Goal: Task Accomplishment & Management: Manage account settings

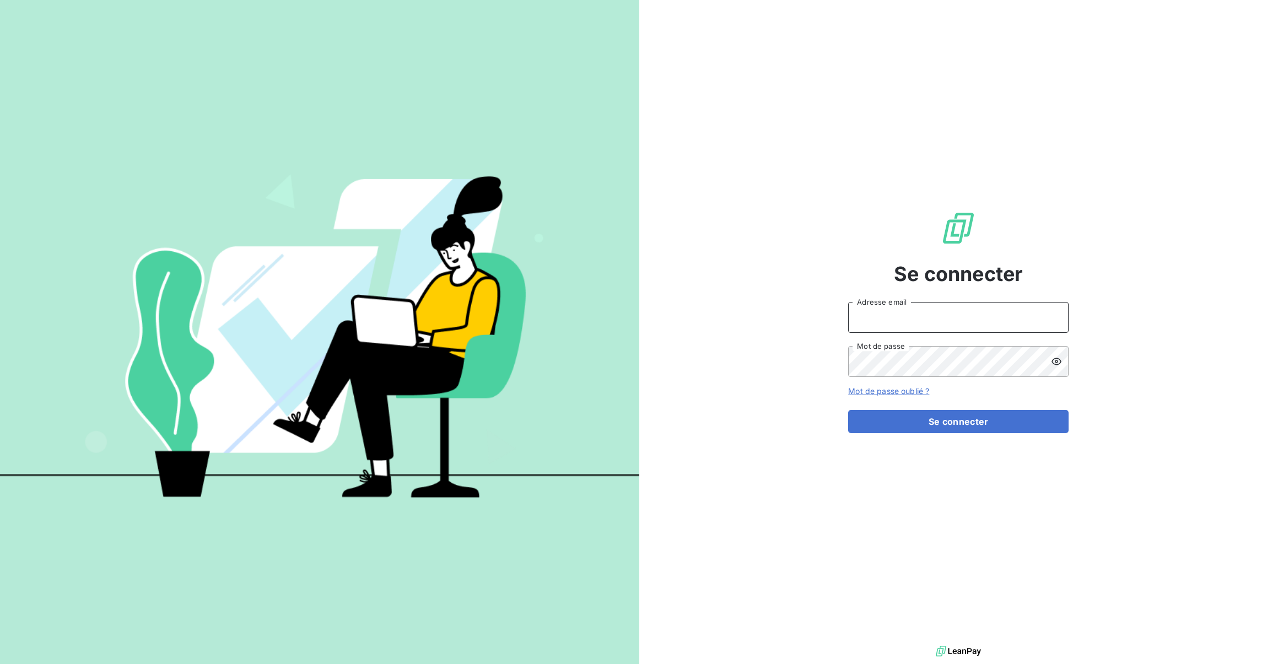
type input "sma@bemsp.fr"
click at [1034, 431] on button "Se connecter" at bounding box center [958, 421] width 220 height 23
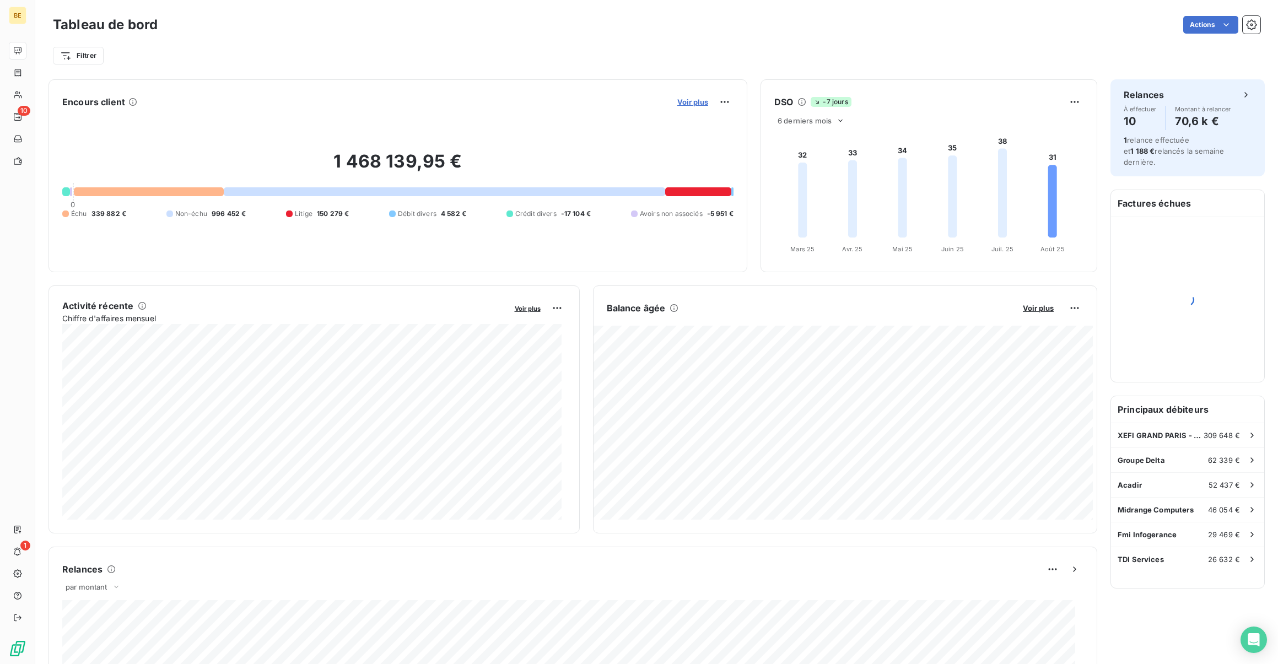
click at [695, 100] on span "Voir plus" at bounding box center [692, 102] width 31 height 9
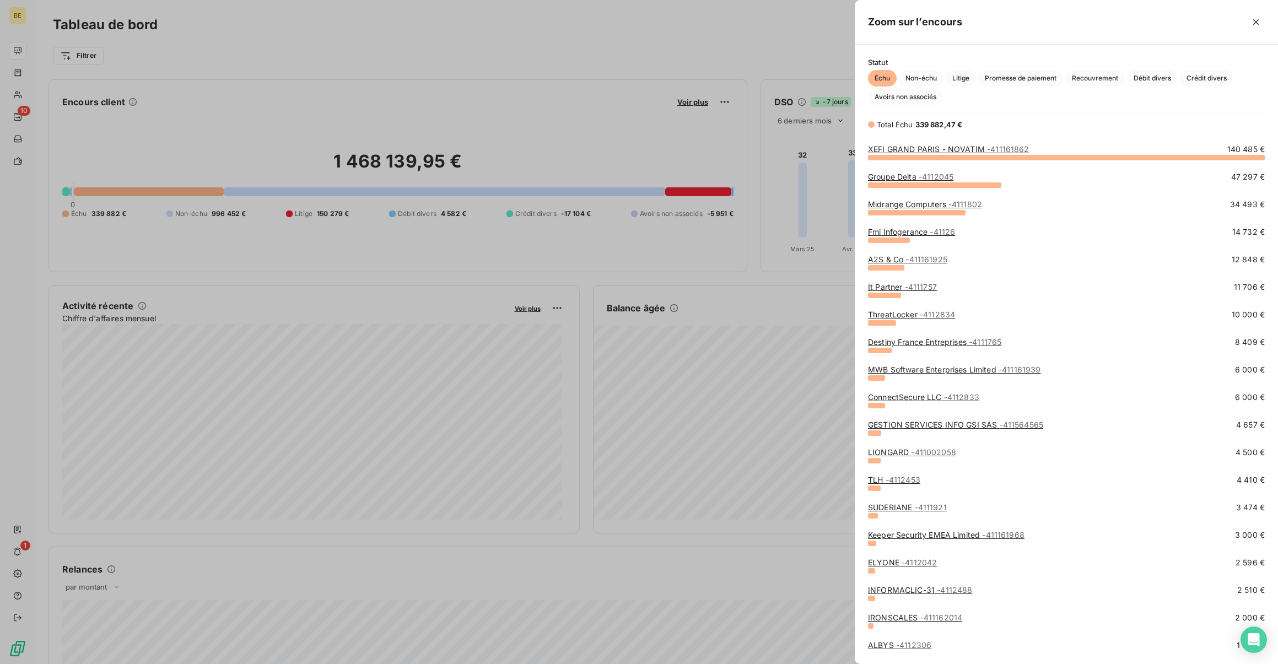
scroll to position [499, 415]
click at [25, 97] on div at bounding box center [639, 332] width 1278 height 664
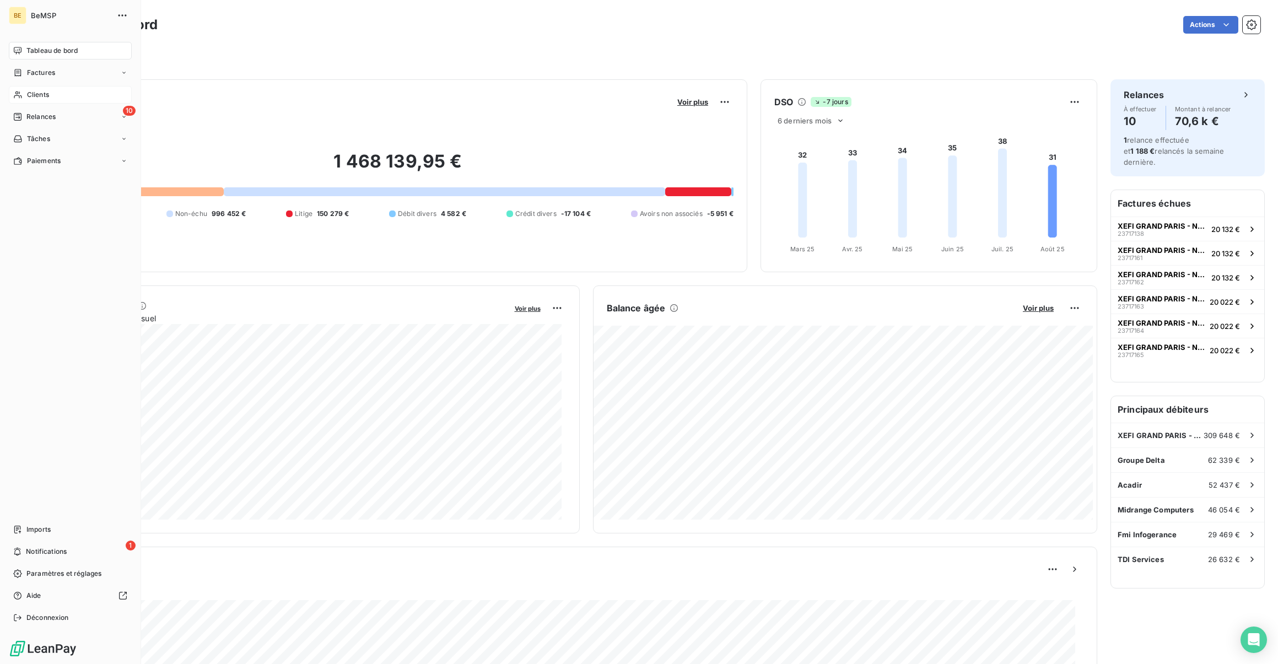
click at [16, 91] on icon at bounding box center [17, 94] width 9 height 9
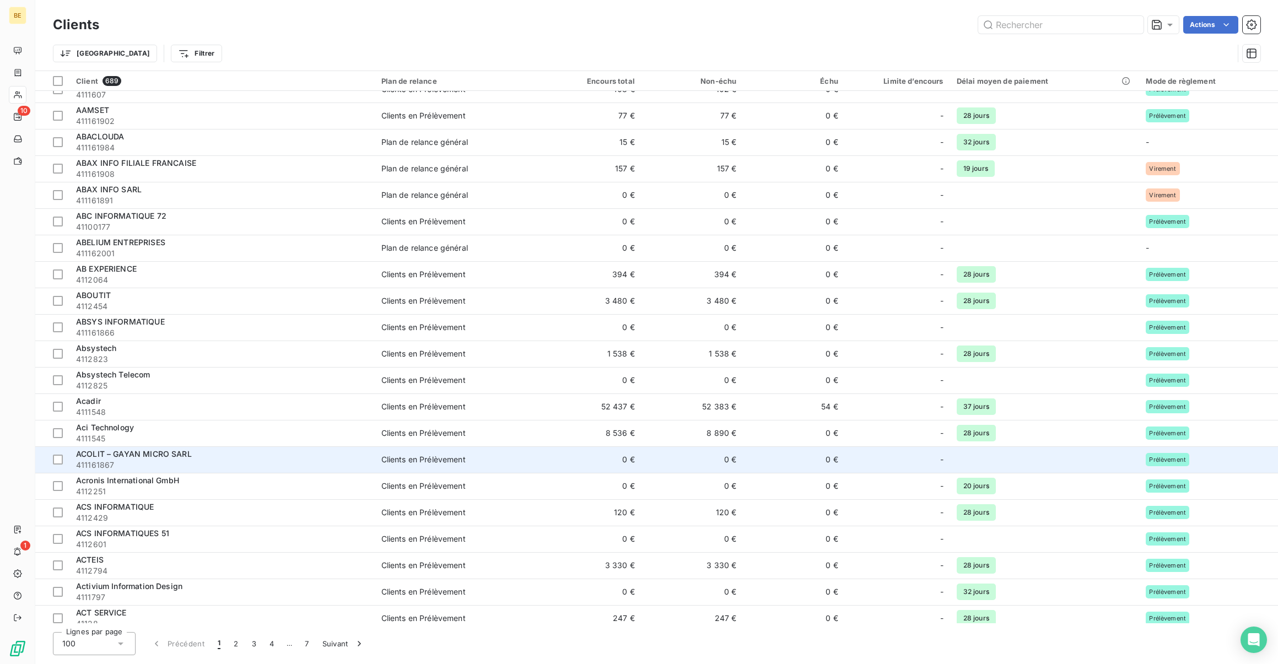
scroll to position [179, 0]
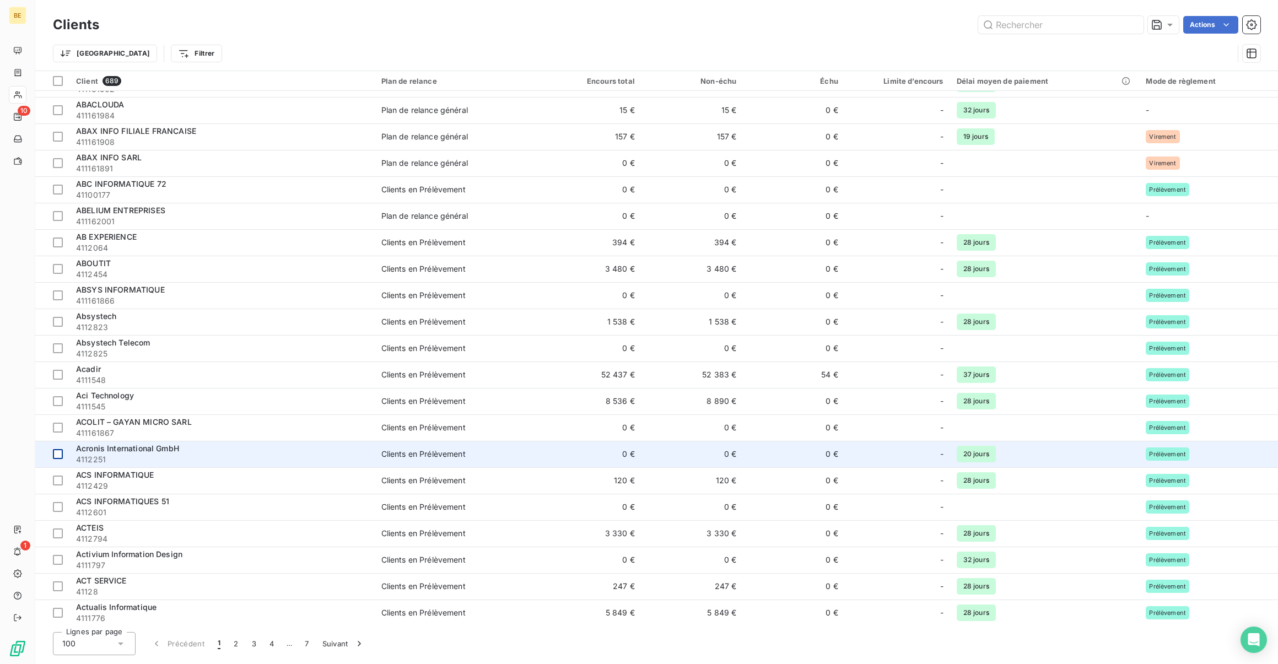
click at [56, 454] on div at bounding box center [58, 454] width 10 height 10
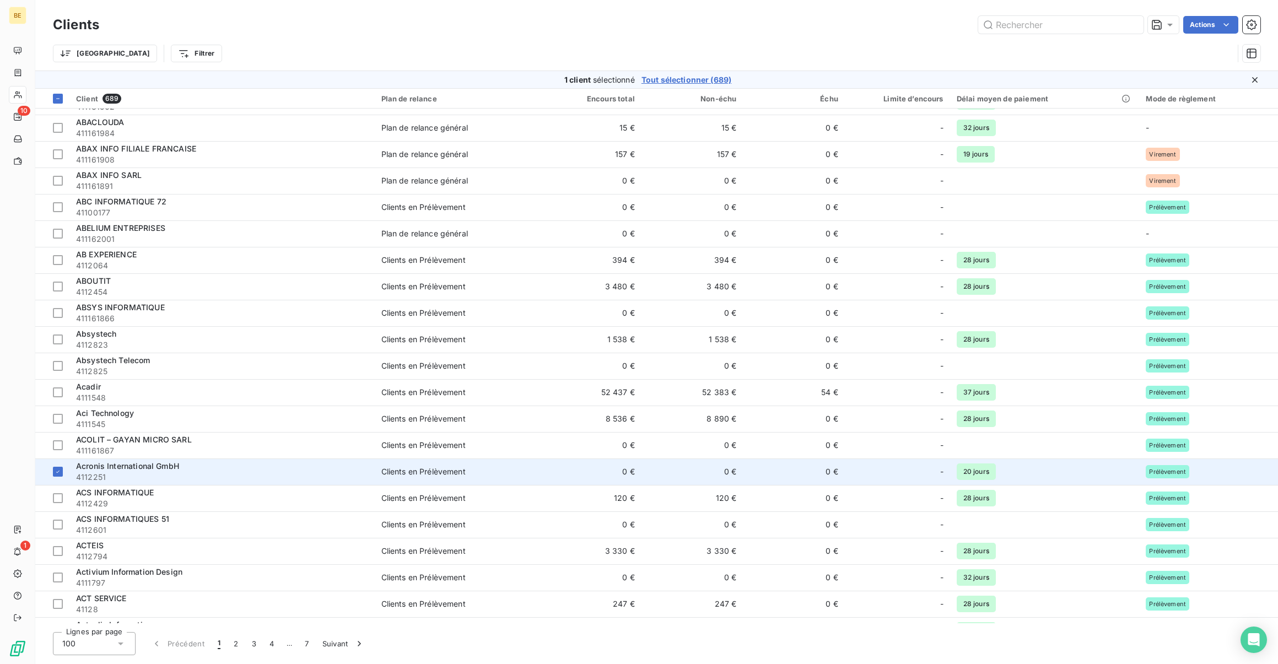
click at [140, 473] on span "4112251" at bounding box center [222, 477] width 292 height 11
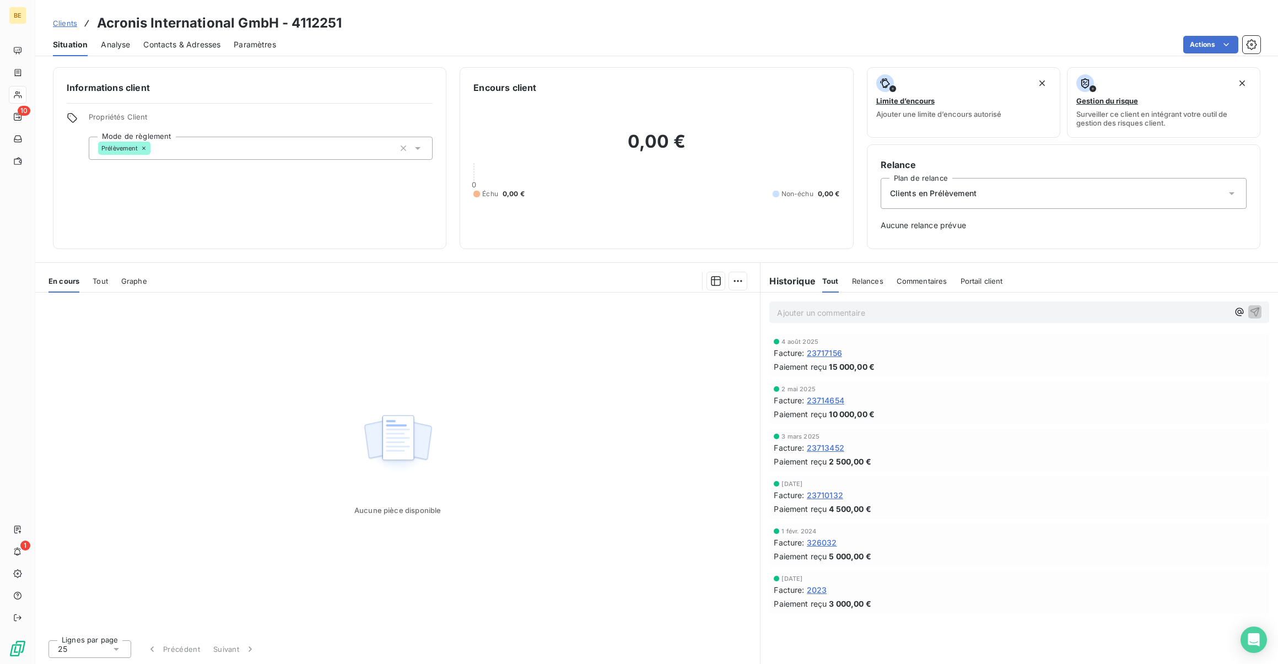
click at [956, 206] on div "Clients en Prélèvement" at bounding box center [1064, 193] width 366 height 31
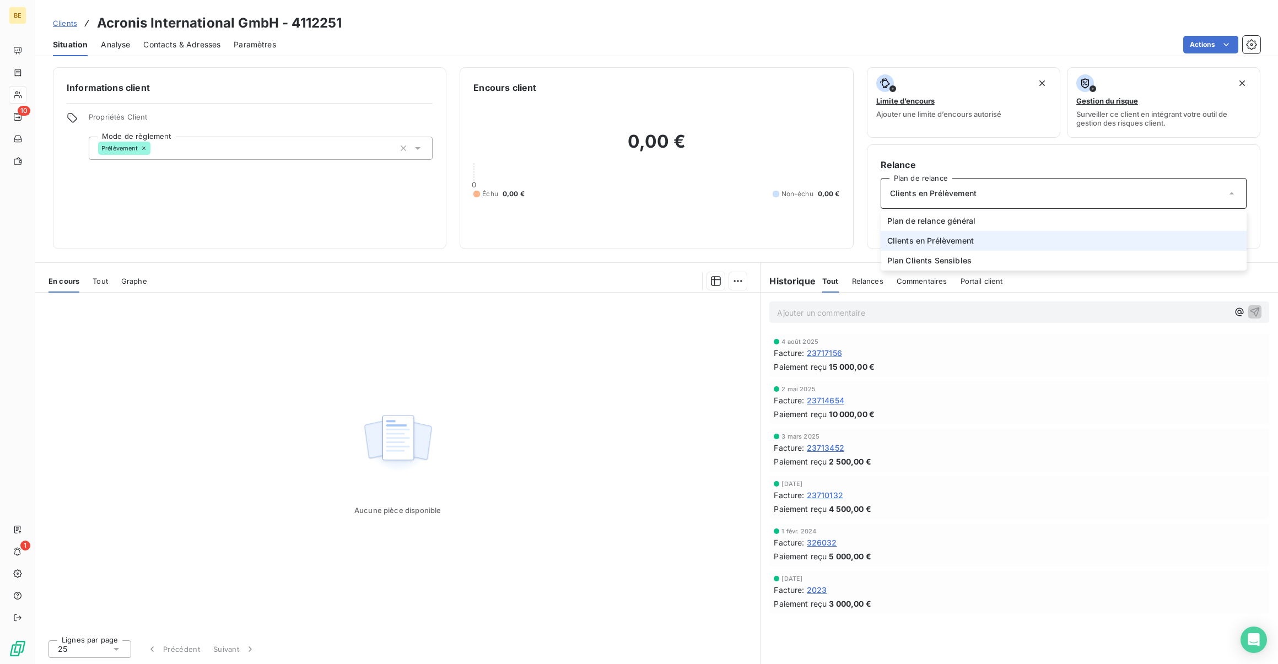
click at [956, 206] on div "Clients en Prélèvement" at bounding box center [1064, 193] width 366 height 31
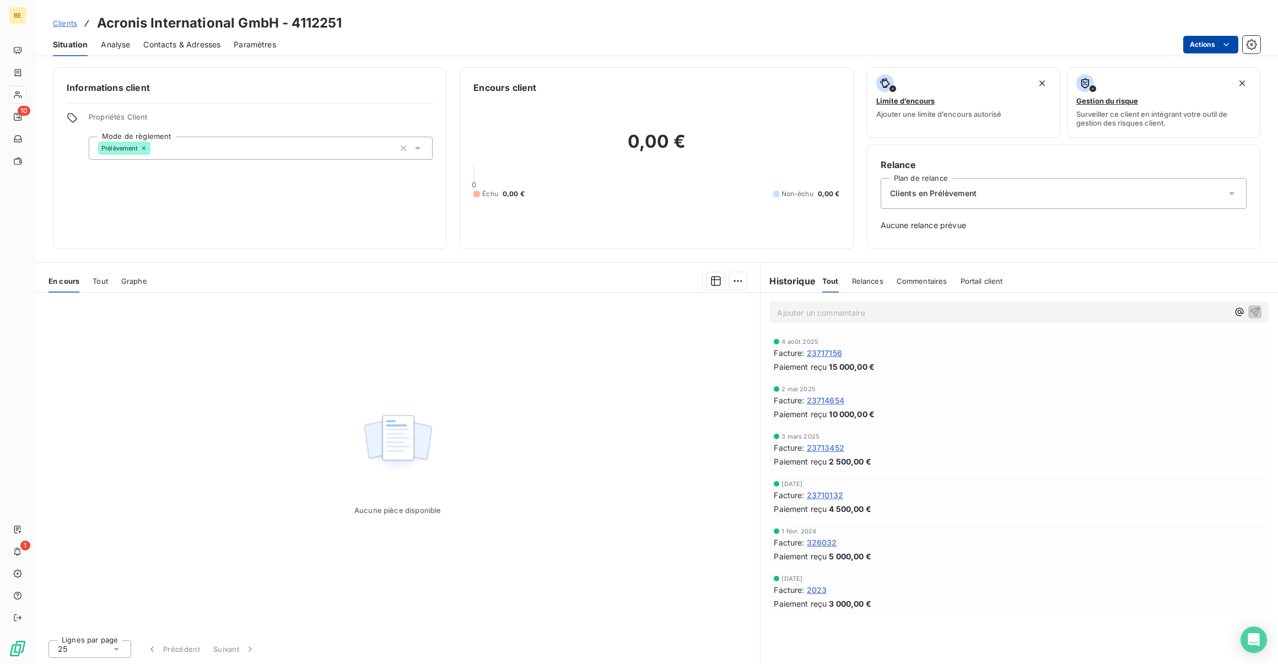
click at [1232, 45] on html "BE 10 1 Clients Acronis International GmbH - 4112251 Situation Analyse Contacts…" at bounding box center [639, 332] width 1278 height 664
click at [559, 365] on html "BE 10 1 Clients Acronis International GmbH - 4112251 Situation Analyse Contacts…" at bounding box center [639, 332] width 1278 height 664
click at [143, 148] on icon at bounding box center [143, 148] width 3 height 3
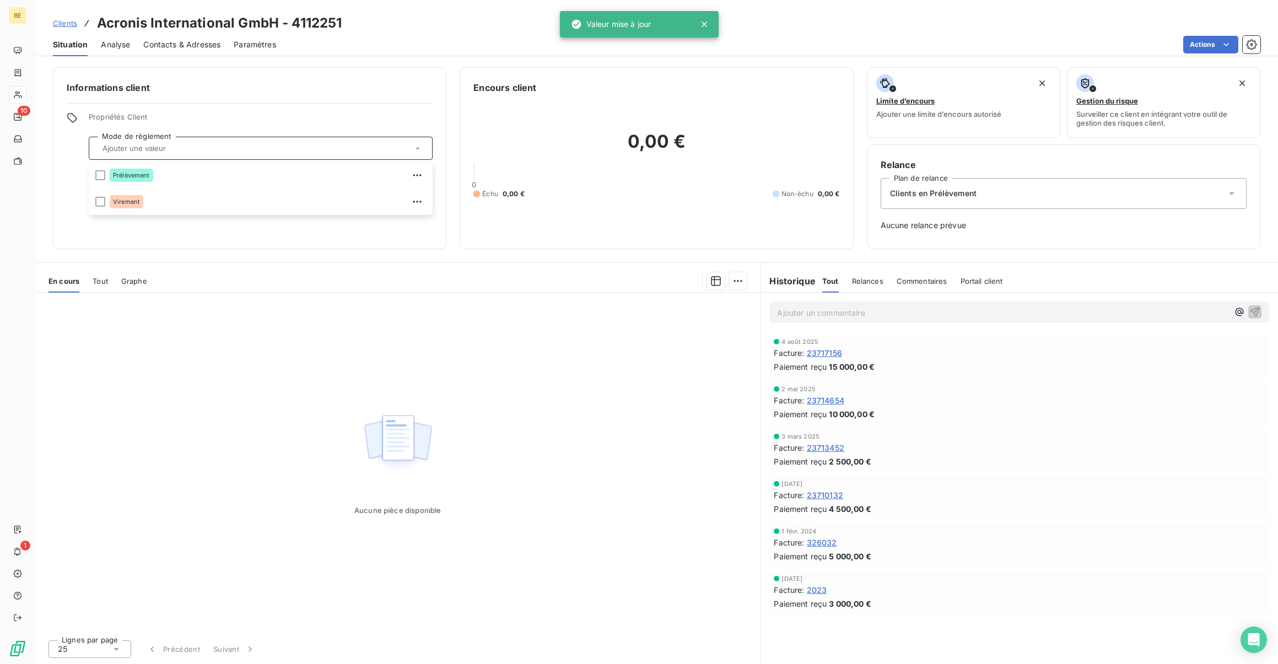
click at [374, 84] on h6 "Informations client" at bounding box center [250, 87] width 366 height 13
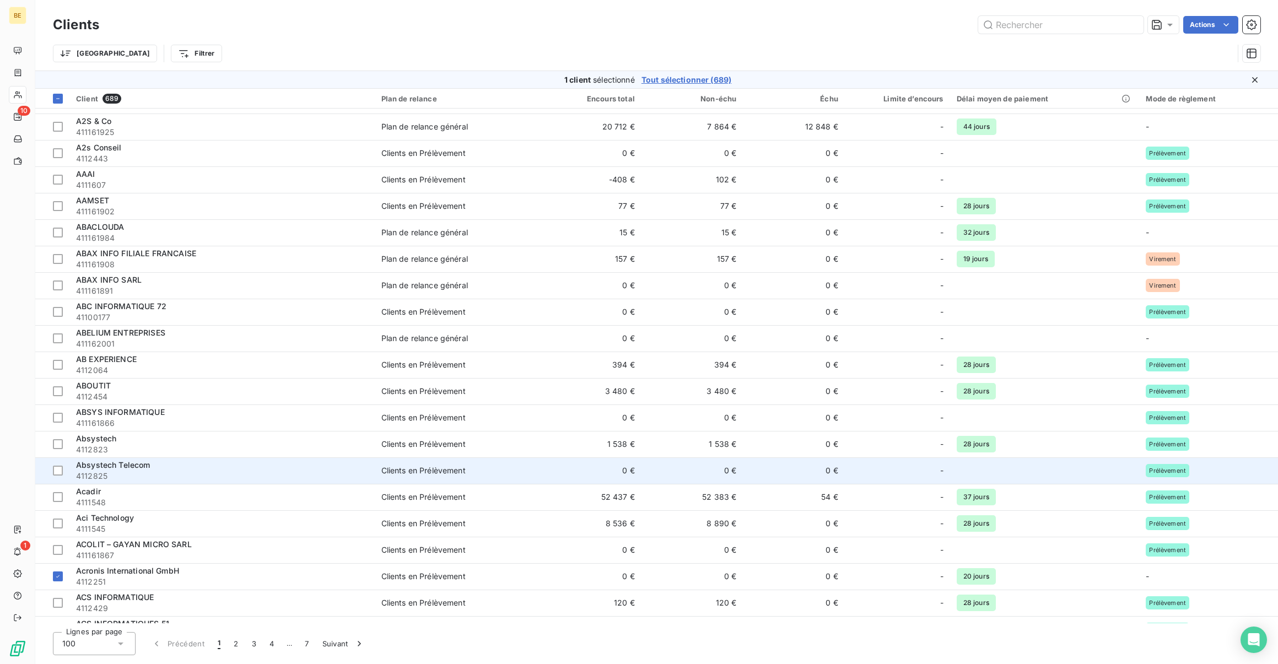
scroll to position [126, 0]
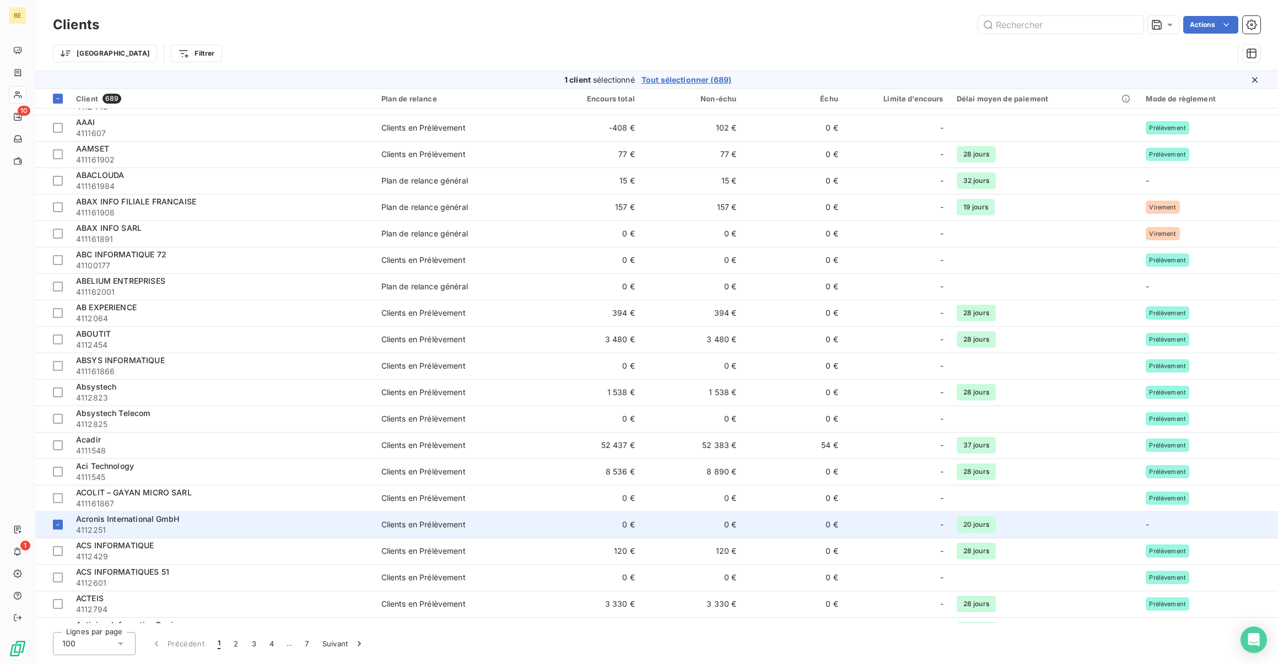
click at [159, 527] on span "4112251" at bounding box center [222, 530] width 292 height 11
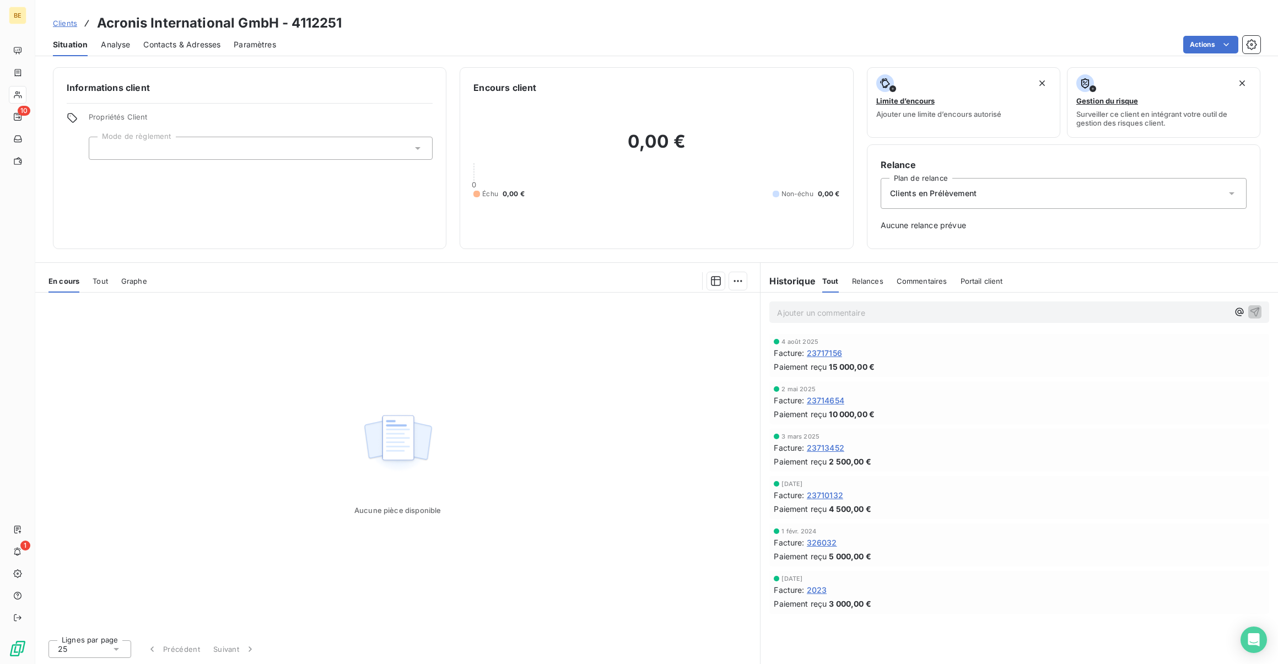
click at [833, 277] on span "Tout" at bounding box center [830, 281] width 17 height 9
click at [861, 280] on span "Relances" at bounding box center [867, 281] width 31 height 9
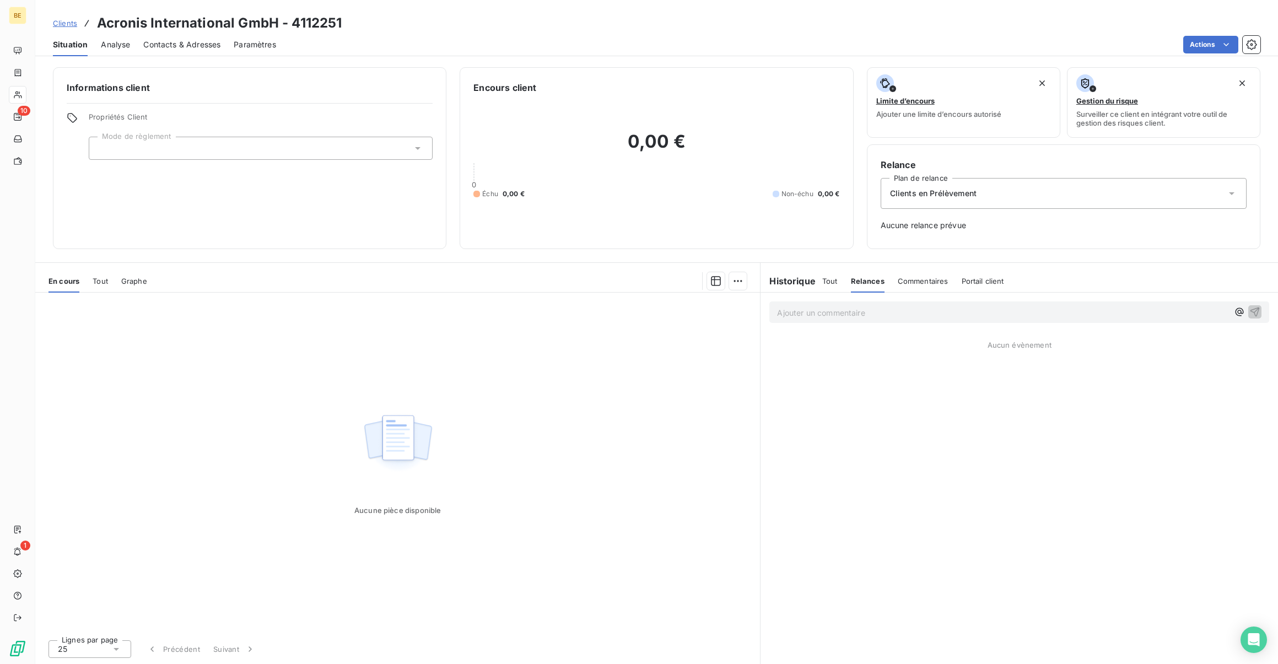
click at [109, 45] on span "Analyse" at bounding box center [115, 44] width 29 height 11
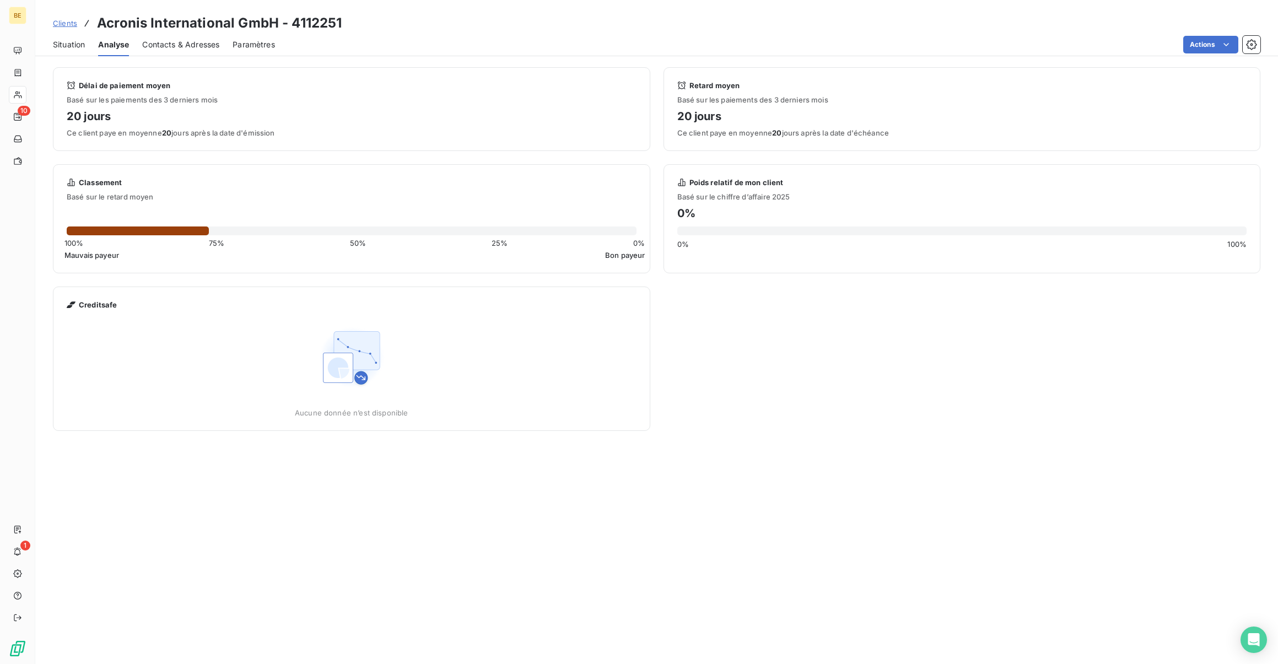
click at [146, 42] on span "Contacts & Adresses" at bounding box center [180, 44] width 77 height 11
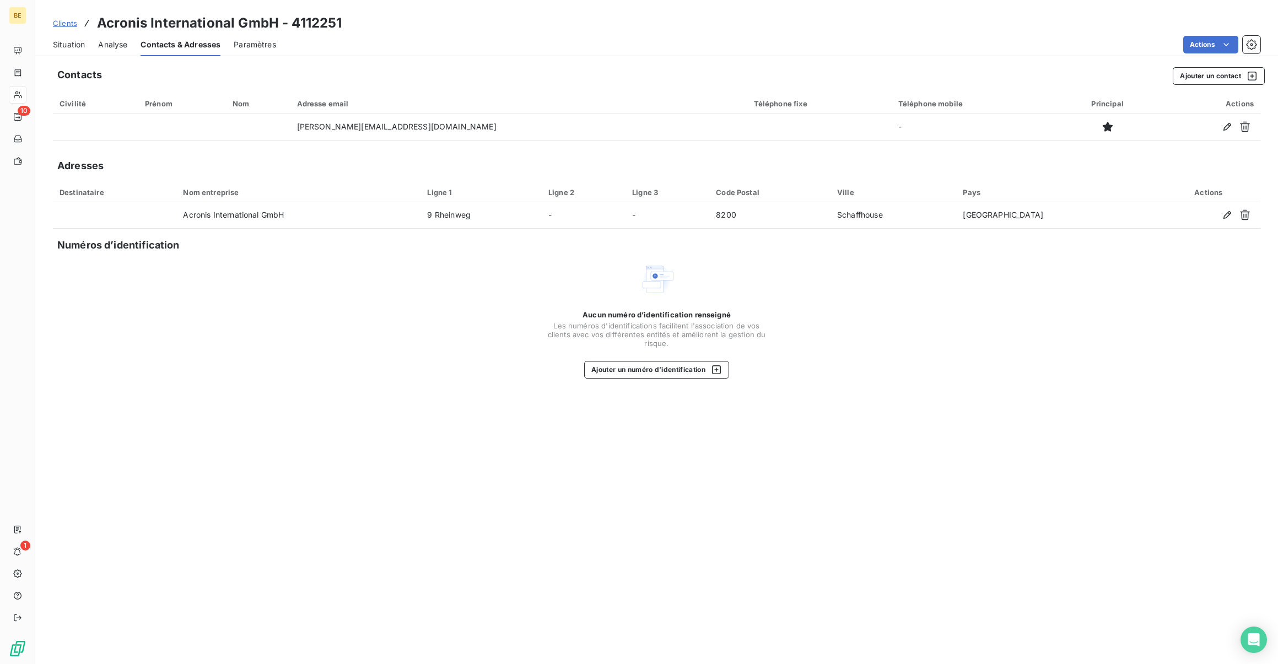
click at [258, 37] on div "Paramètres" at bounding box center [255, 44] width 42 height 23
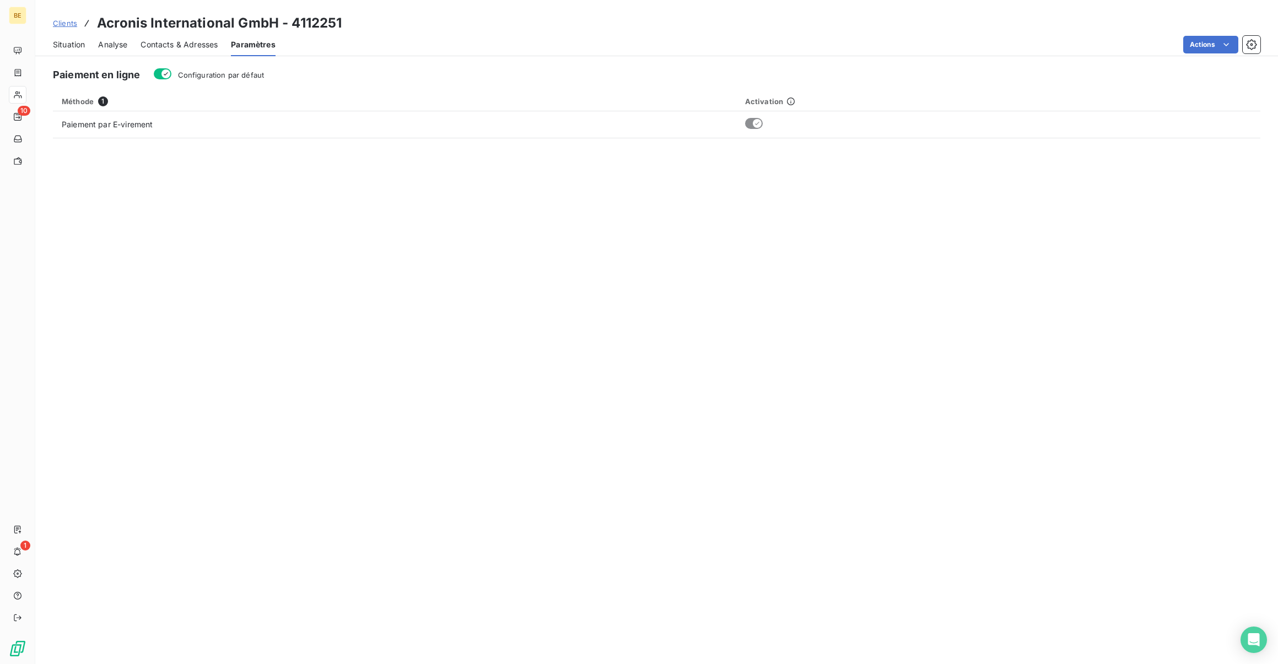
click at [198, 42] on span "Contacts & Adresses" at bounding box center [179, 44] width 77 height 11
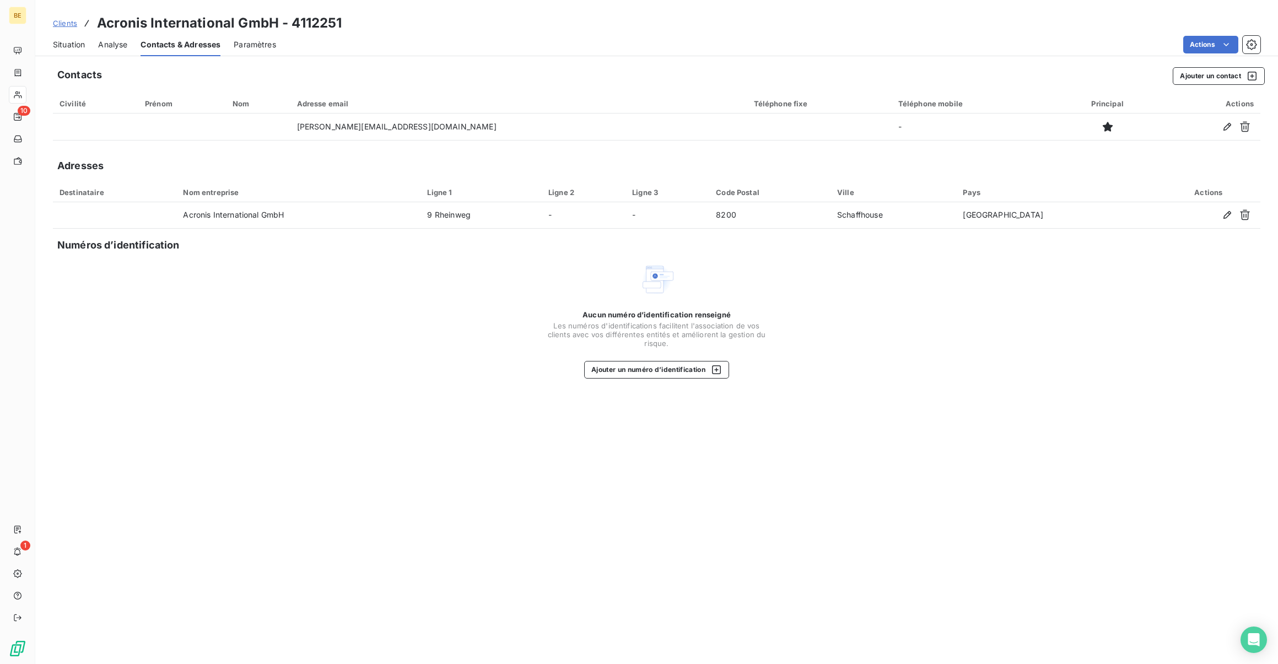
click at [104, 41] on span "Analyse" at bounding box center [112, 44] width 29 height 11
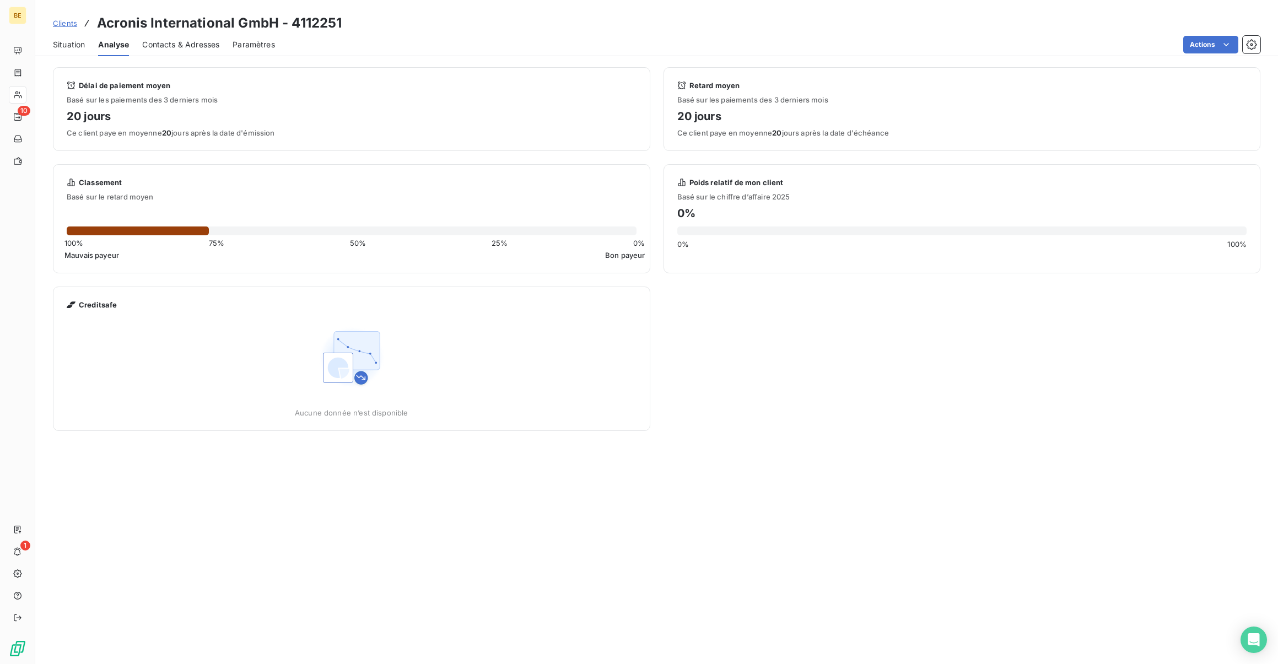
click at [62, 44] on span "Situation" at bounding box center [69, 44] width 32 height 11
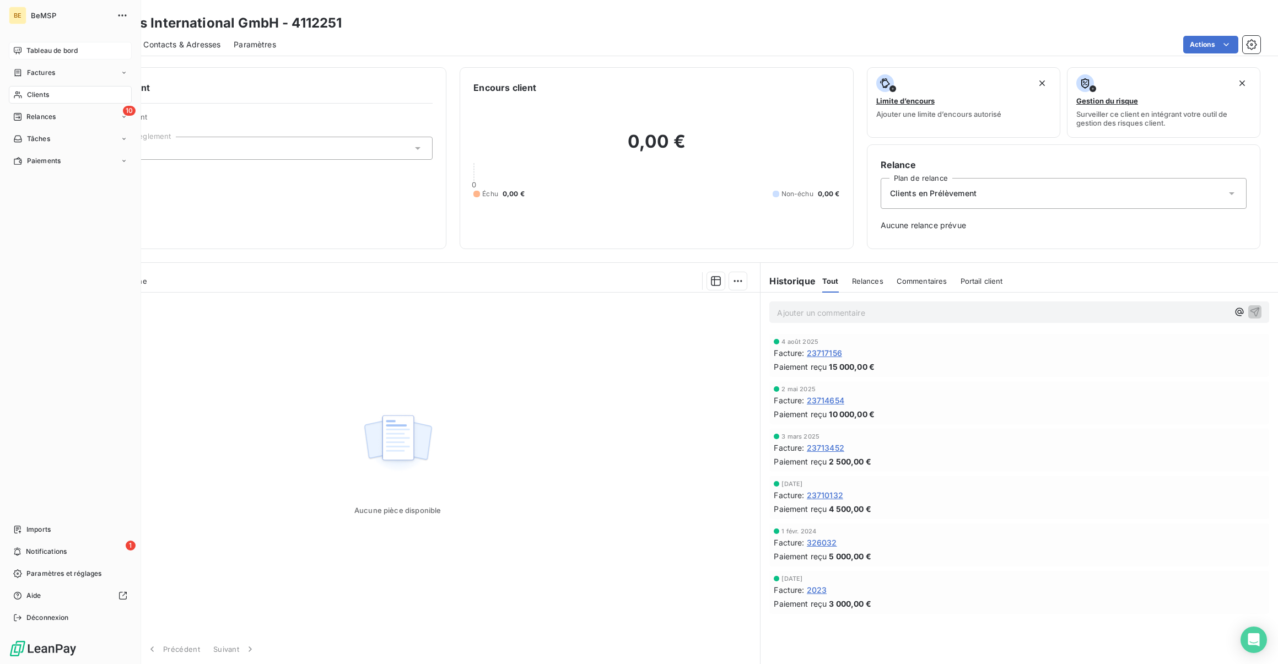
click at [50, 46] on span "Tableau de bord" at bounding box center [51, 51] width 51 height 10
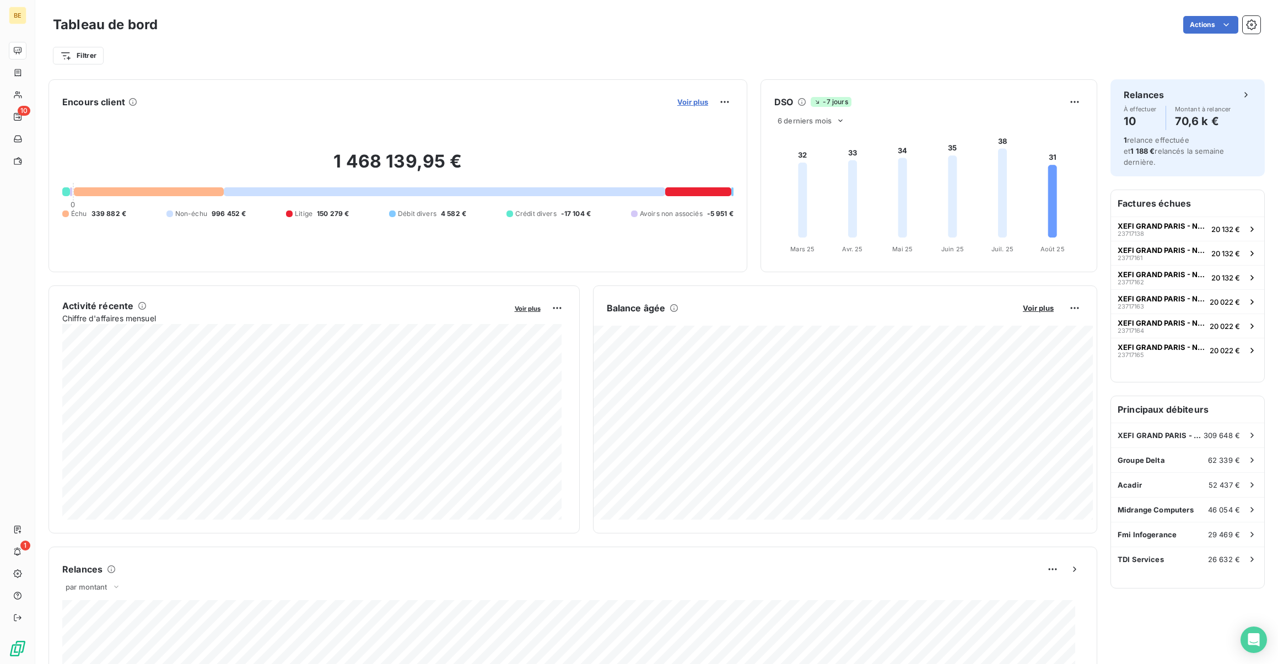
click at [699, 99] on span "Voir plus" at bounding box center [692, 102] width 31 height 9
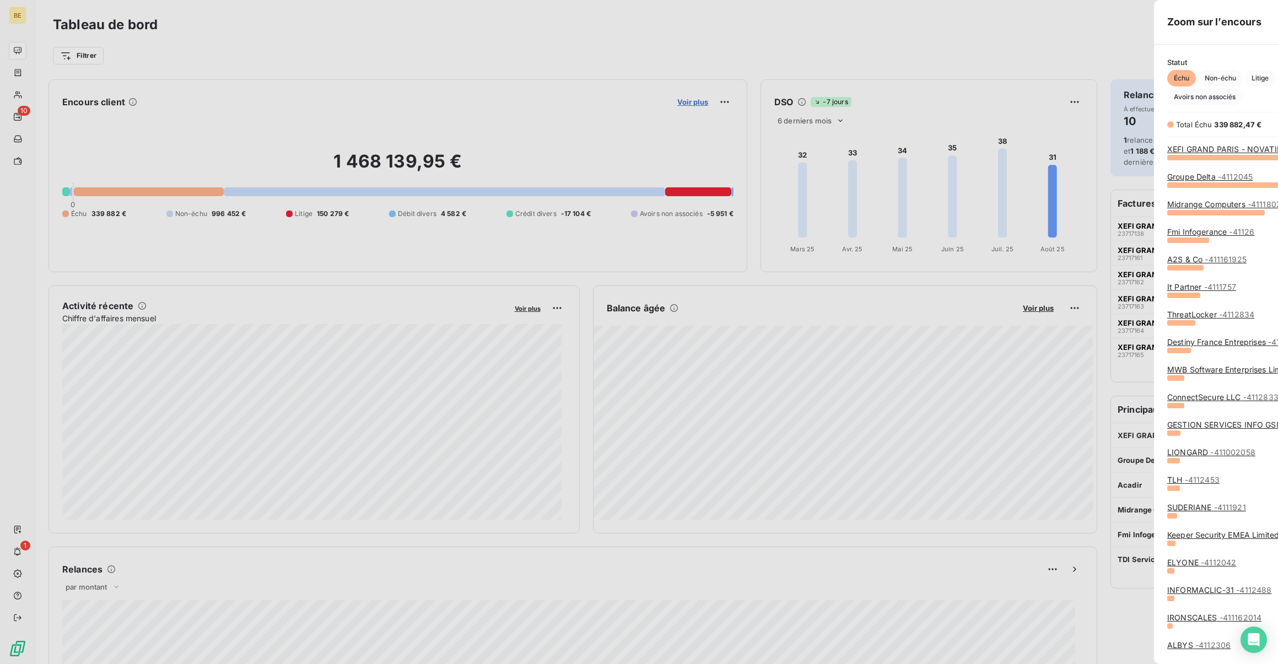
scroll to position [656, 415]
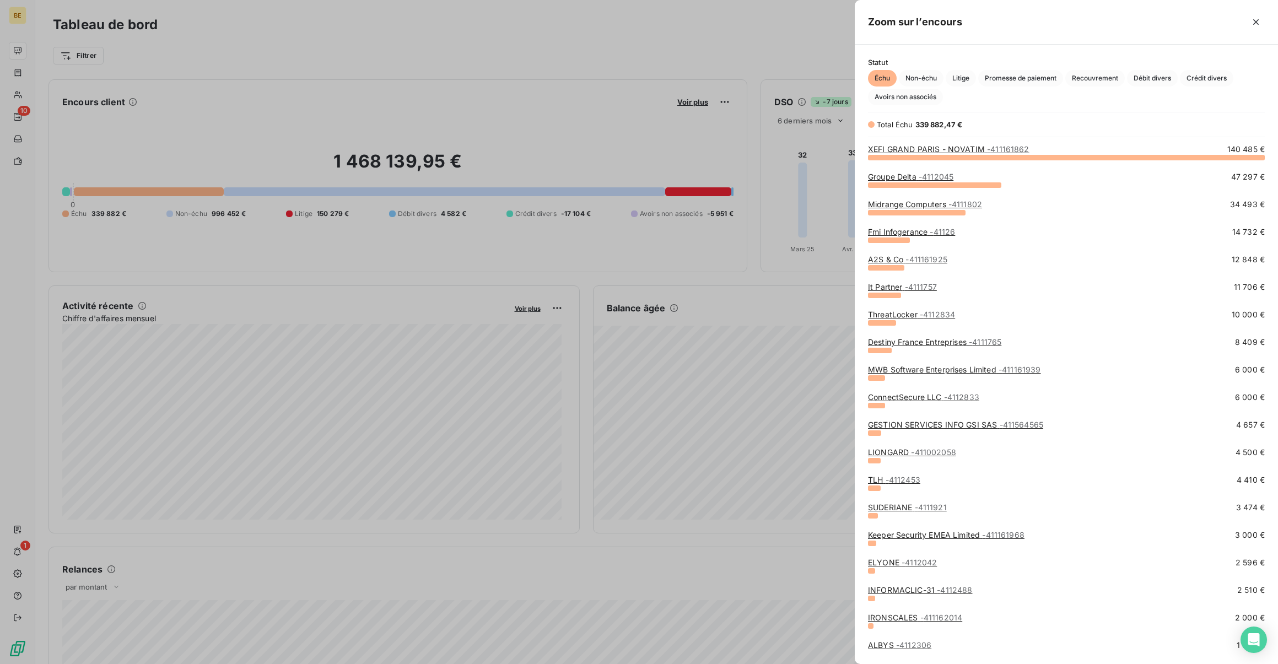
click at [899, 314] on link "ThreatLocker - 4112834" at bounding box center [911, 314] width 87 height 9
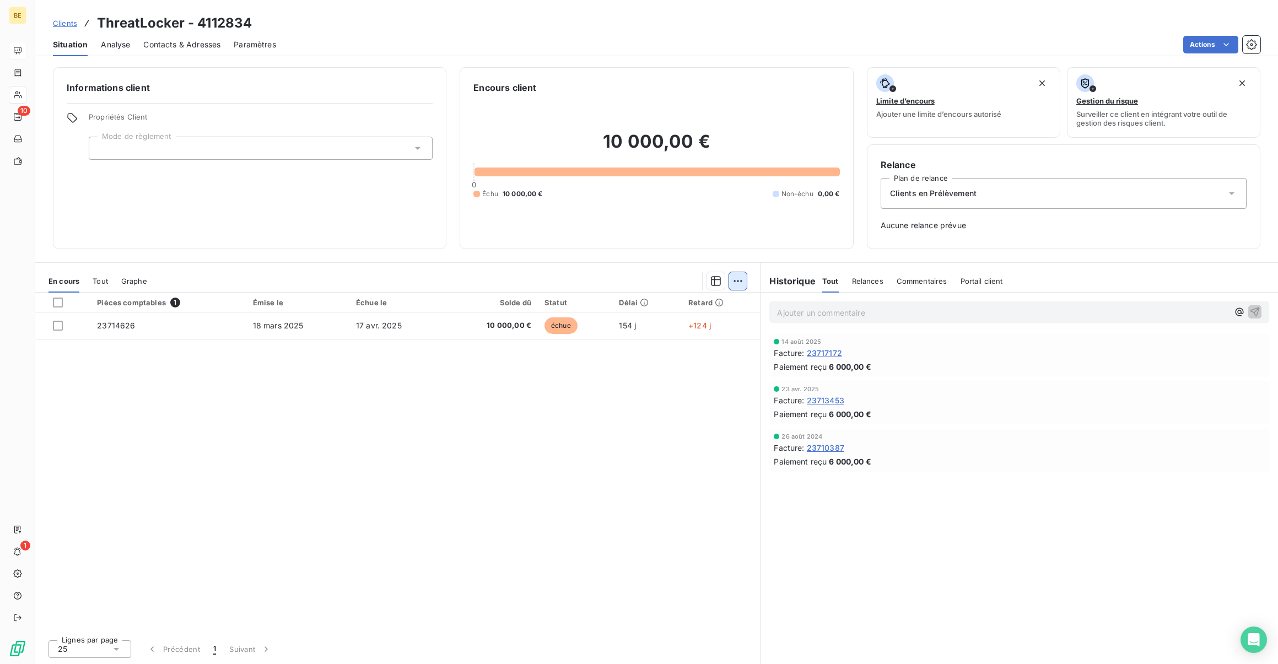
click at [737, 288] on html "BE 10 1 Clients ThreatLocker - 4112834 Situation Analyse Contacts & Adresses Pa…" at bounding box center [639, 332] width 1278 height 664
click at [737, 287] on html "BE 10 1 Clients ThreatLocker - 4112834 Situation Analyse Contacts & Adresses Pa…" at bounding box center [639, 332] width 1278 height 664
click at [559, 399] on div "Pièces comptables 1 Émise le Échue le Solde dû Statut Délai Retard 23714626 18 …" at bounding box center [397, 462] width 725 height 338
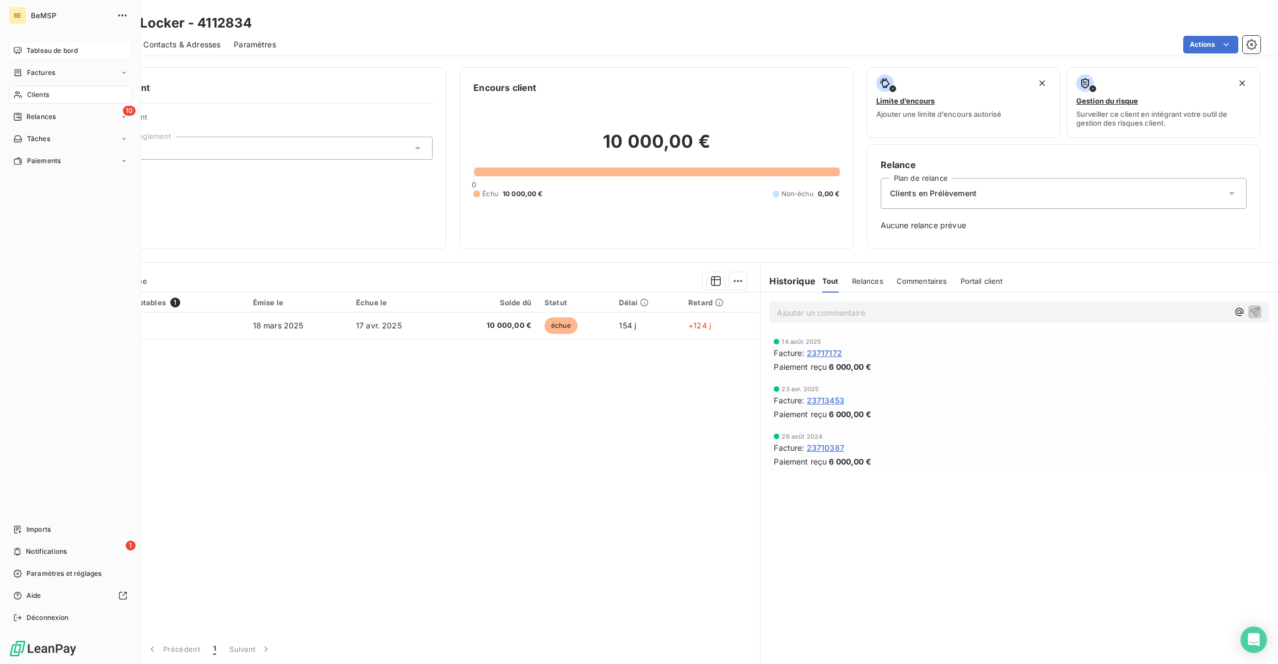
click at [19, 95] on icon at bounding box center [17, 94] width 9 height 9
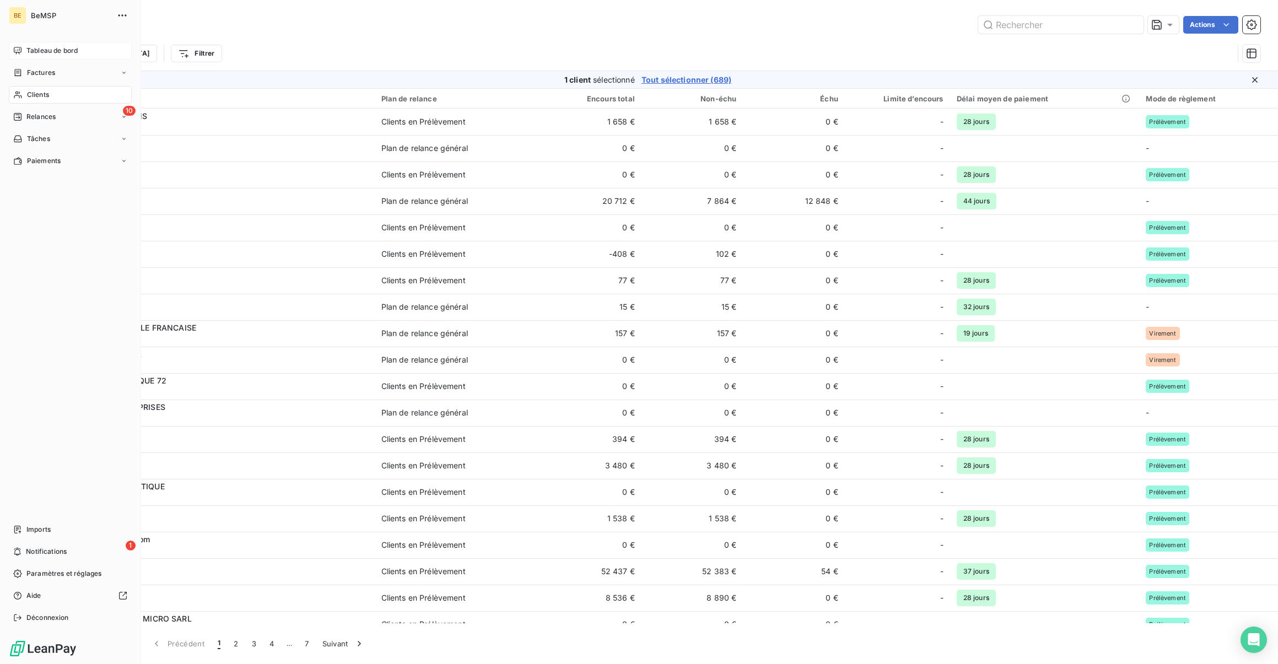
click at [28, 49] on span "Tableau de bord" at bounding box center [51, 51] width 51 height 10
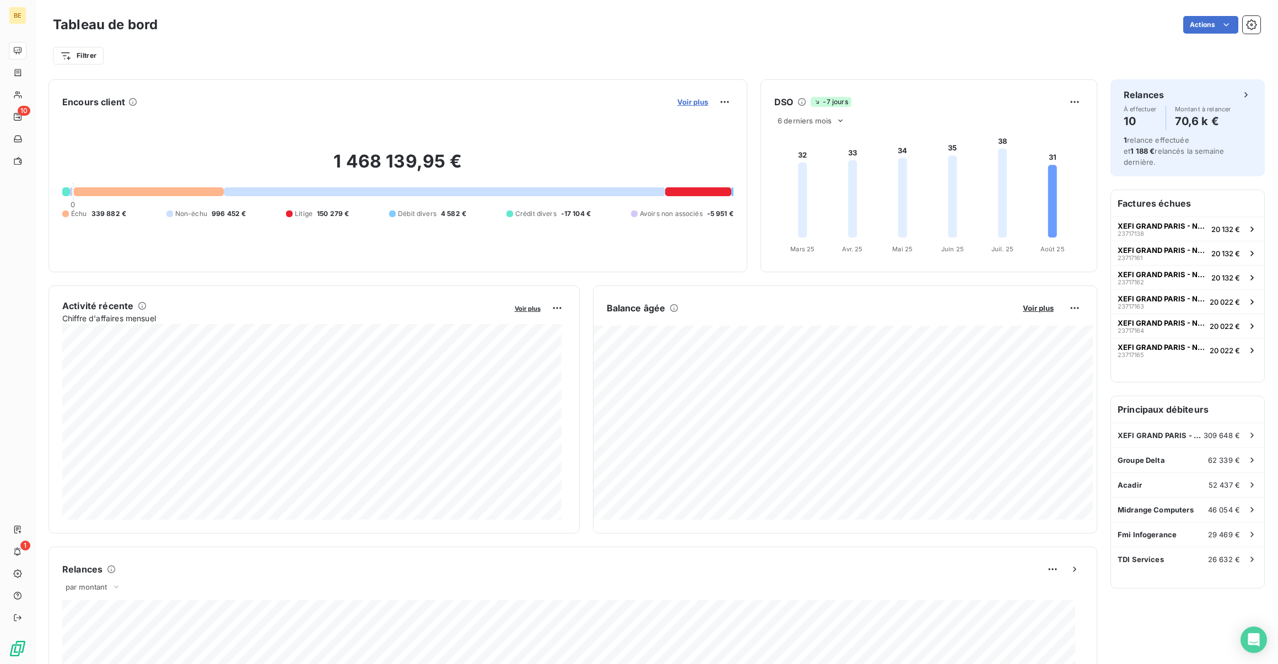
click at [688, 102] on span "Voir plus" at bounding box center [692, 102] width 31 height 9
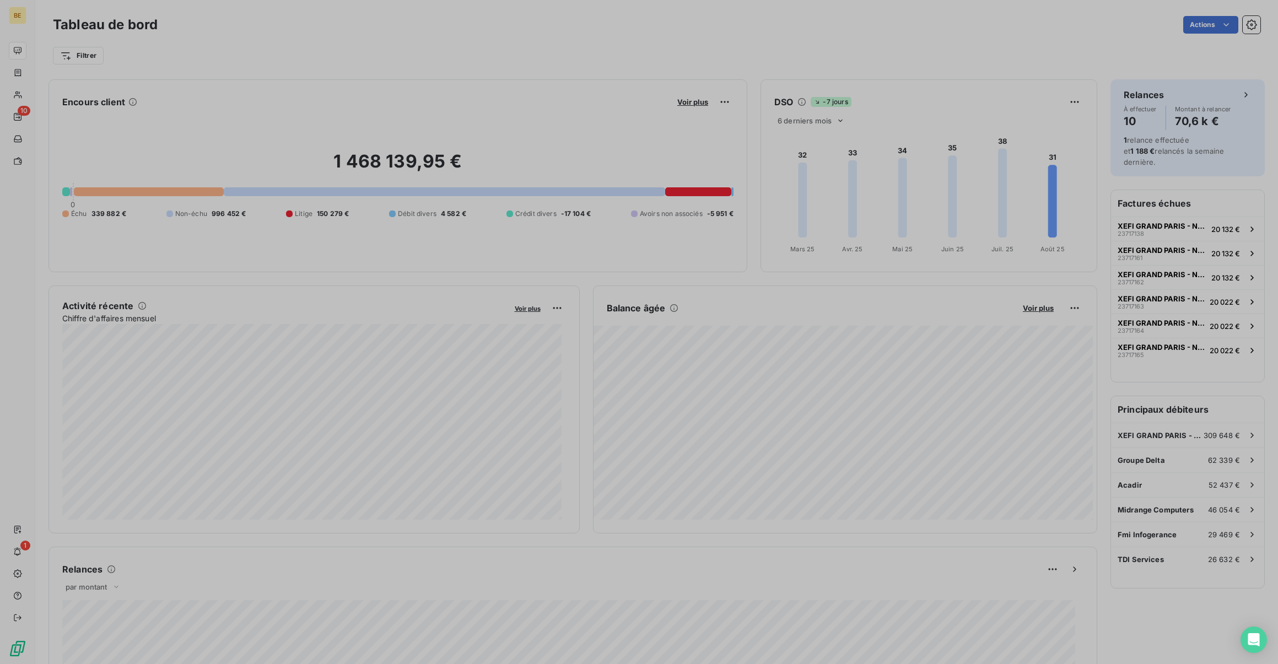
scroll to position [656, 415]
